Goal: Go to known website: Access a specific website the user already knows

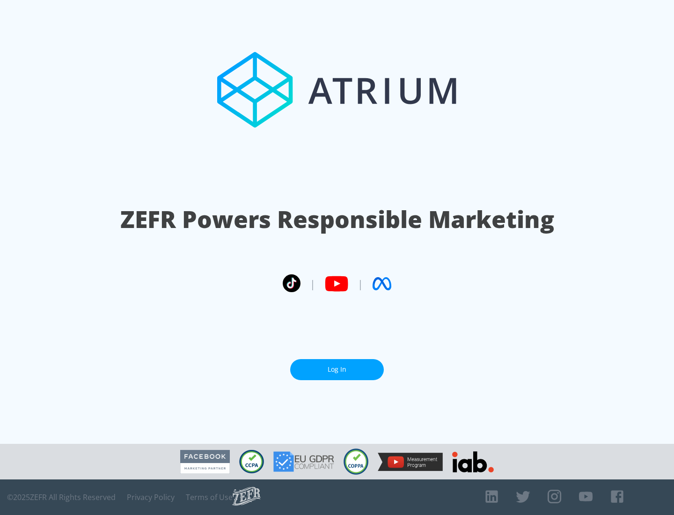
click at [337, 365] on link "Log In" at bounding box center [337, 369] width 94 height 21
